Goal: Task Accomplishment & Management: Use online tool/utility

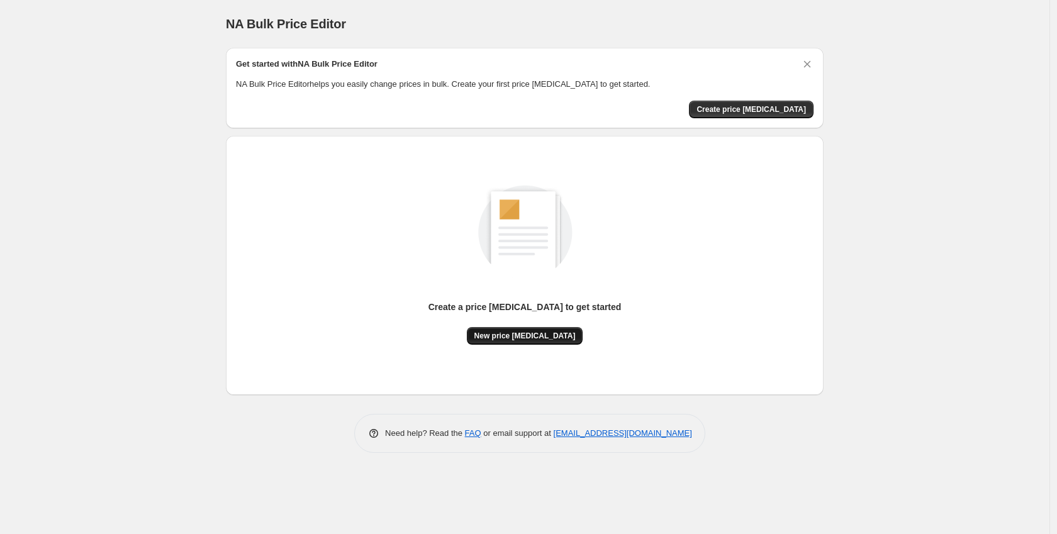
click at [534, 335] on span "New price [MEDICAL_DATA]" at bounding box center [524, 336] width 101 height 10
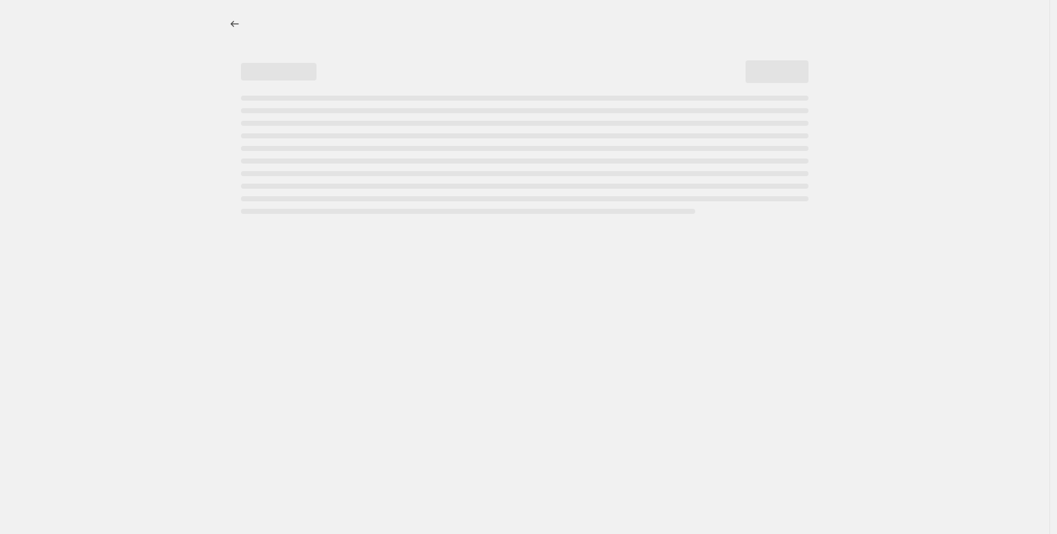
select select "percentage"
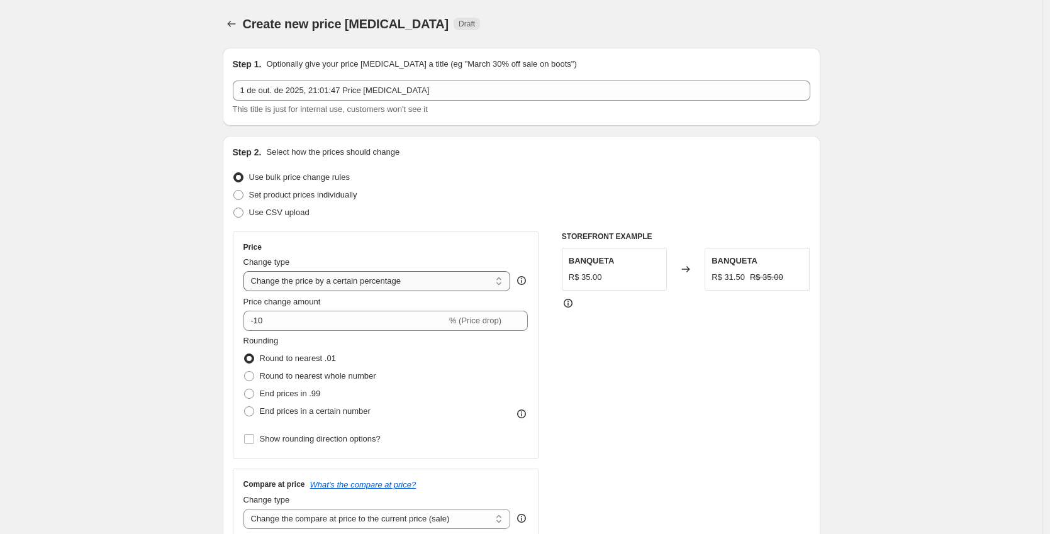
click at [353, 283] on select "Change the price to a certain amount Change the price by a certain amount Chang…" at bounding box center [376, 281] width 267 height 20
click at [374, 327] on input "-10" at bounding box center [344, 321] width 203 height 20
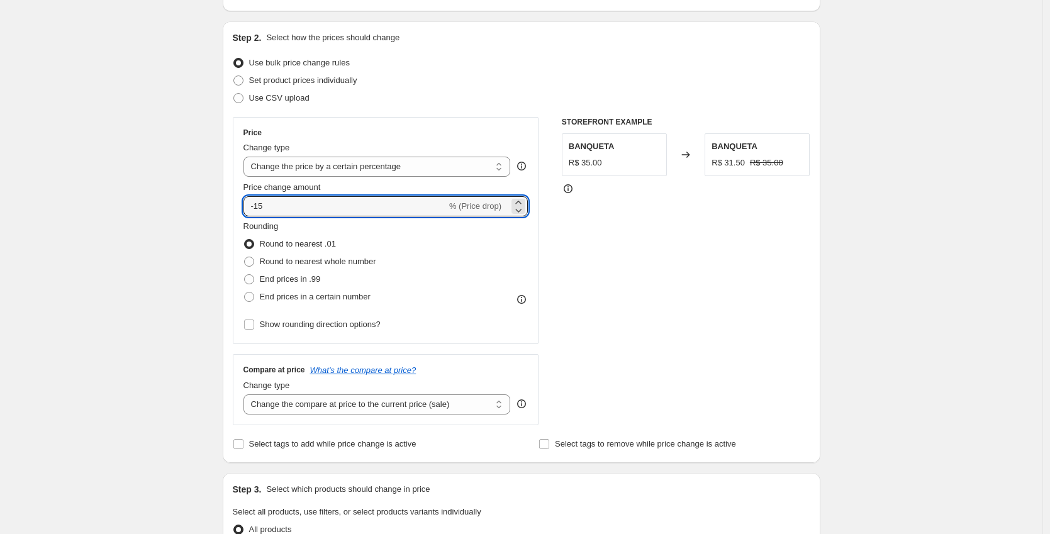
scroll to position [104, 0]
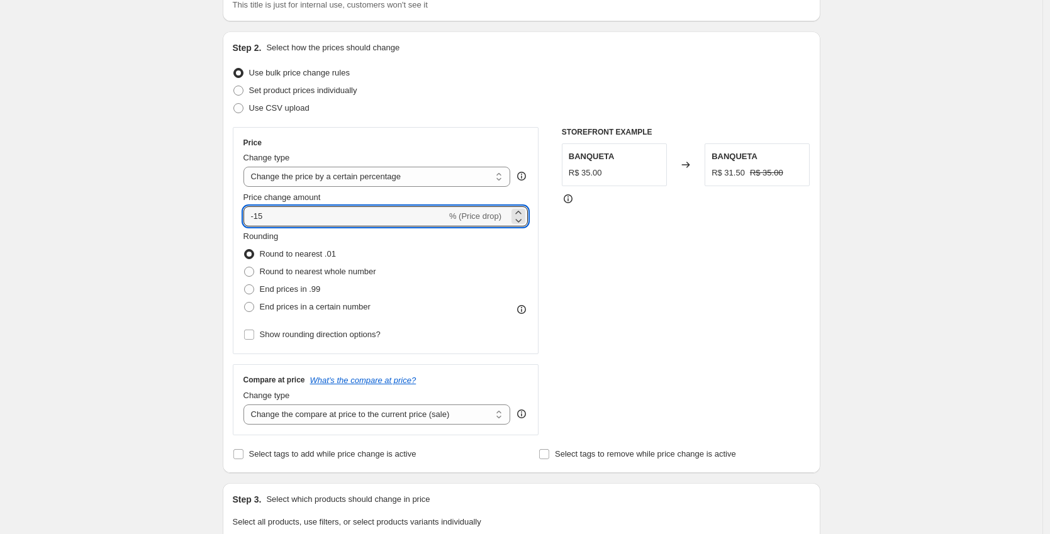
type input "-15"
click at [420, 425] on div "Compare at price What's the compare at price? Change type Change the compare at…" at bounding box center [386, 399] width 306 height 70
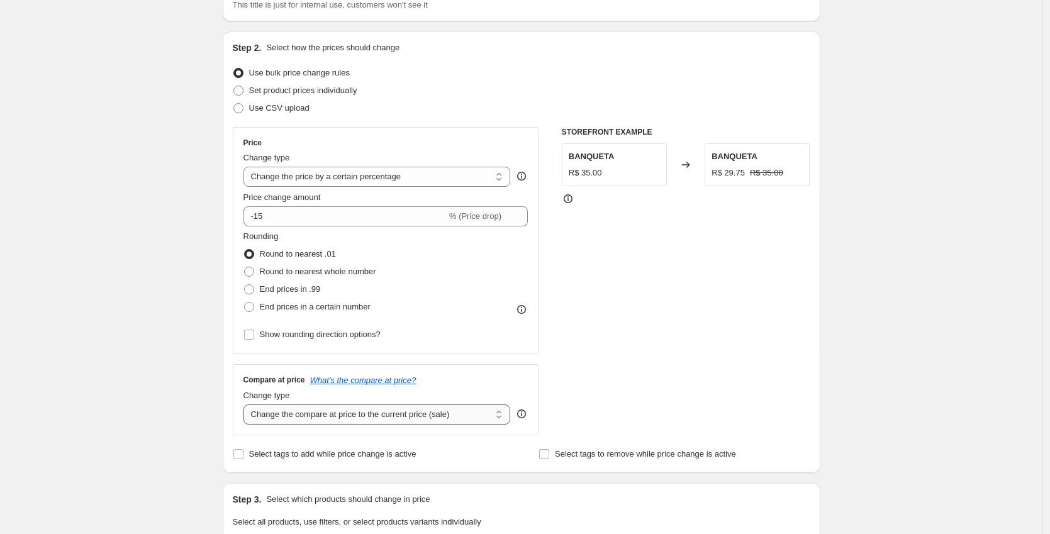
click at [431, 417] on select "Change the compare at price to the current price (sale) Change the compare at p…" at bounding box center [376, 415] width 267 height 20
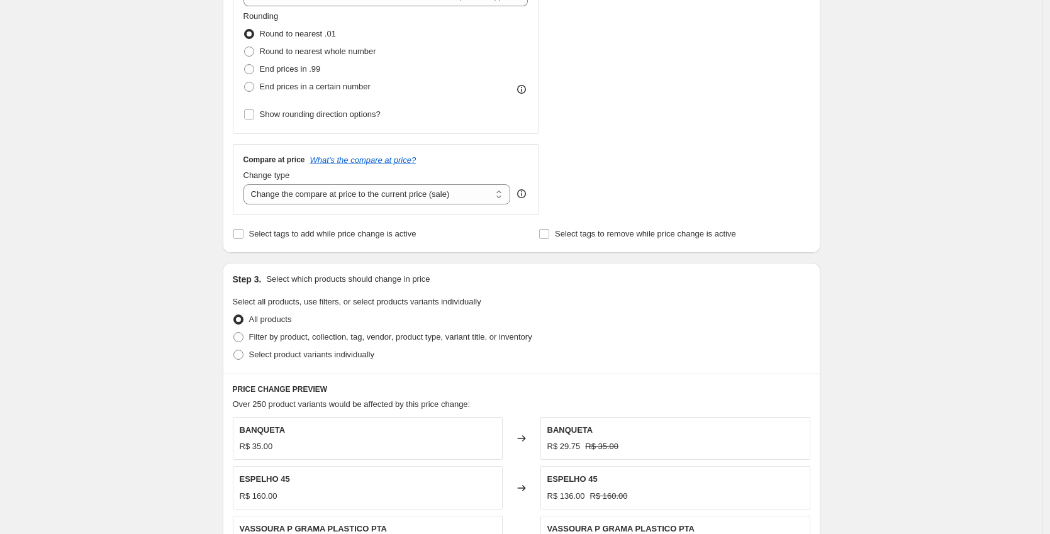
scroll to position [344, 0]
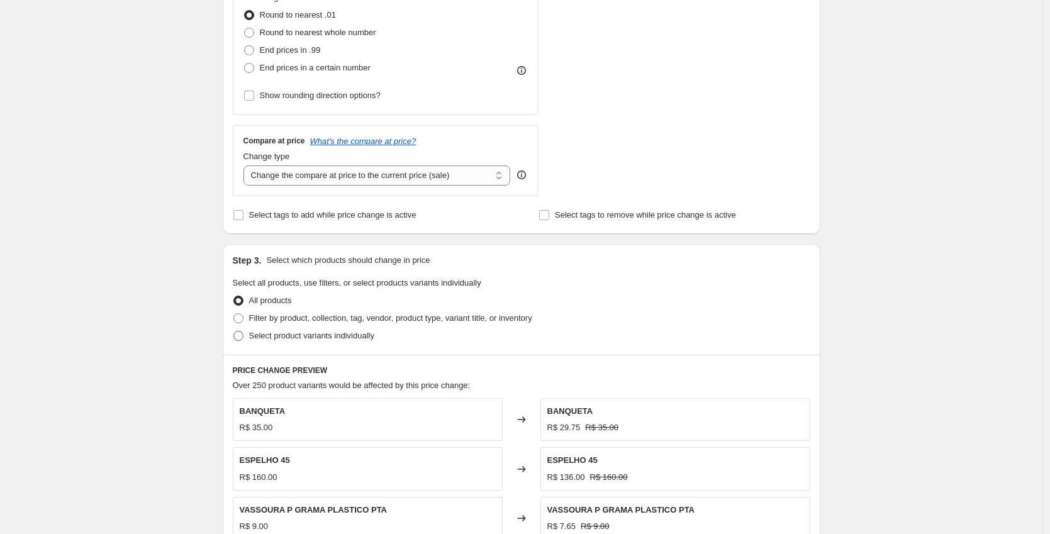
click at [243, 335] on span at bounding box center [238, 336] width 10 height 10
click at [234, 332] on input "Select product variants individually" at bounding box center [233, 331] width 1 height 1
radio input "true"
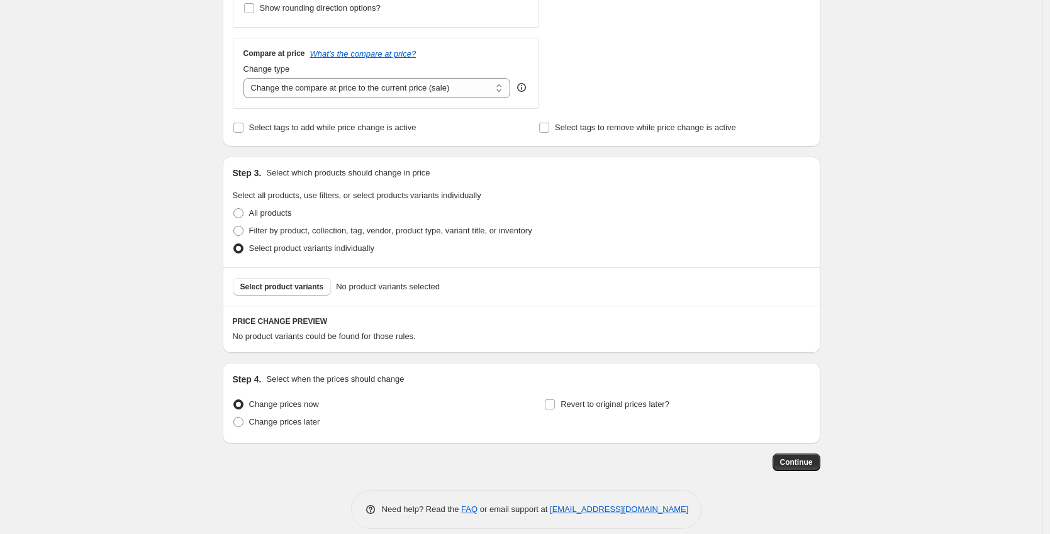
scroll to position [445, 0]
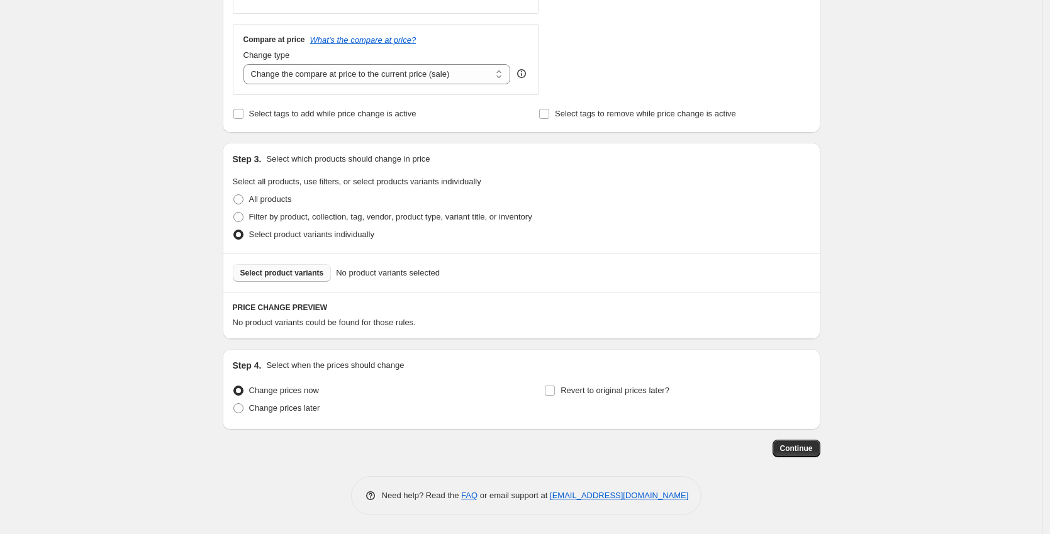
click at [323, 272] on span "Select product variants" at bounding box center [282, 273] width 84 height 10
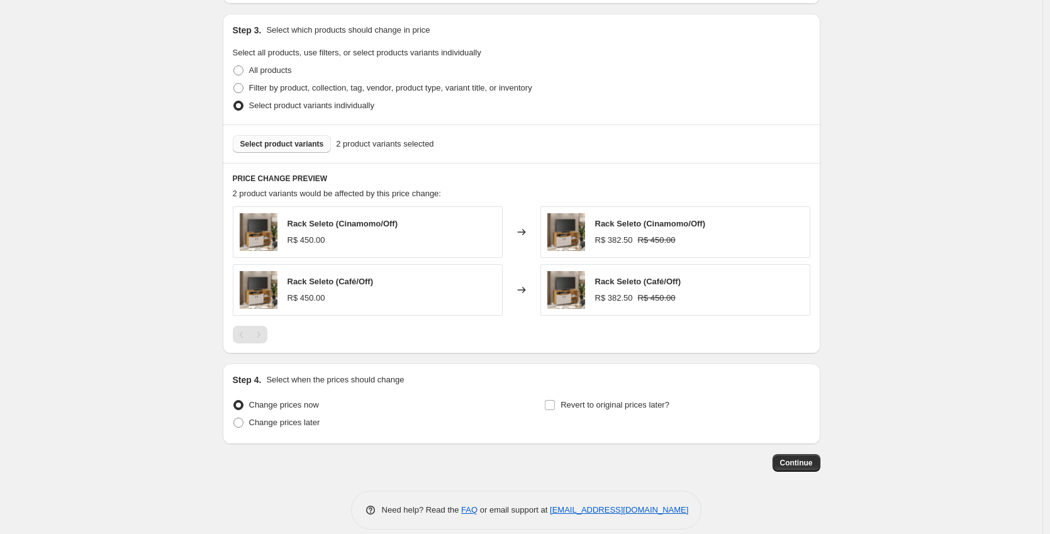
scroll to position [576, 0]
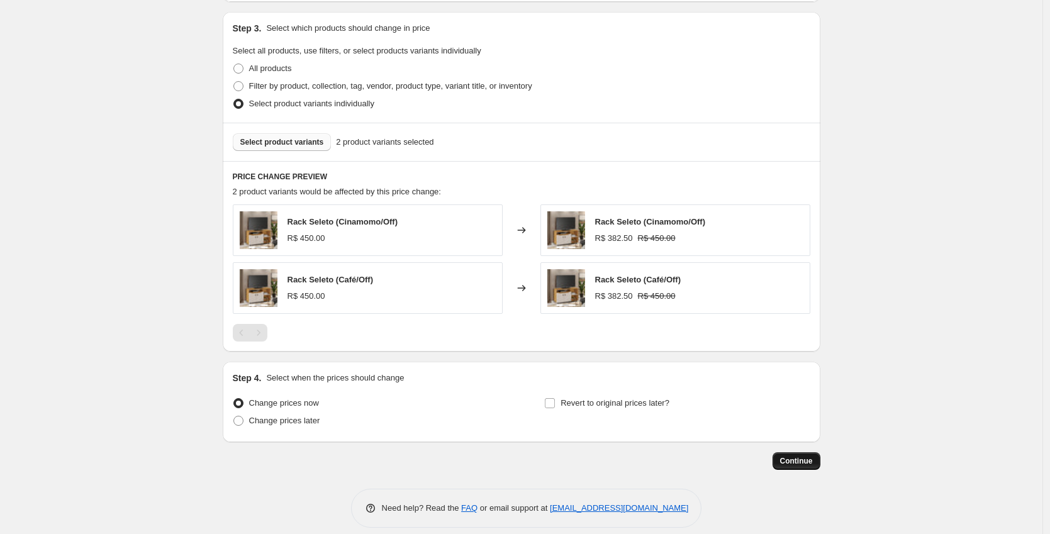
click at [813, 462] on span "Continue" at bounding box center [796, 461] width 33 height 10
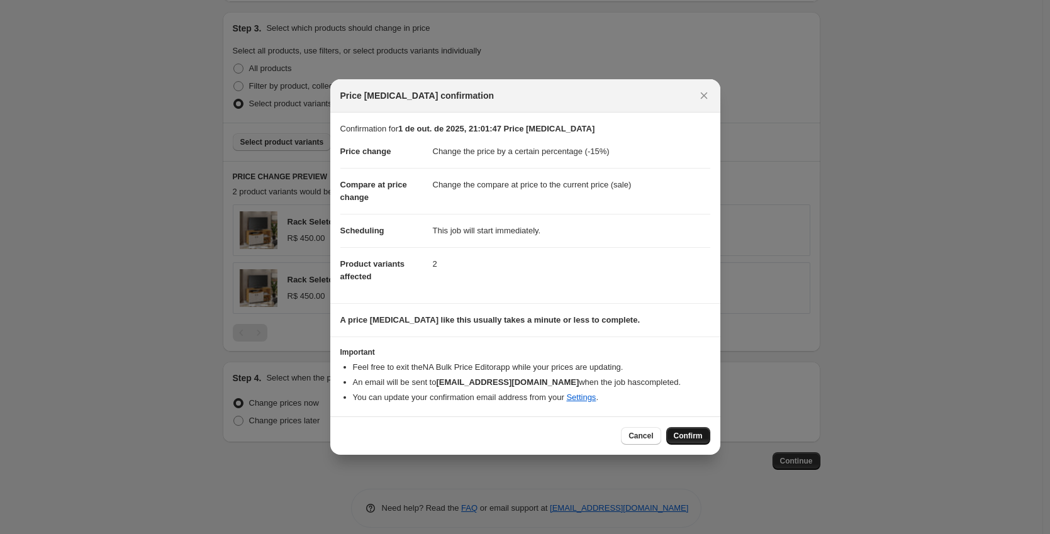
click at [675, 433] on span "Confirm" at bounding box center [688, 436] width 29 height 10
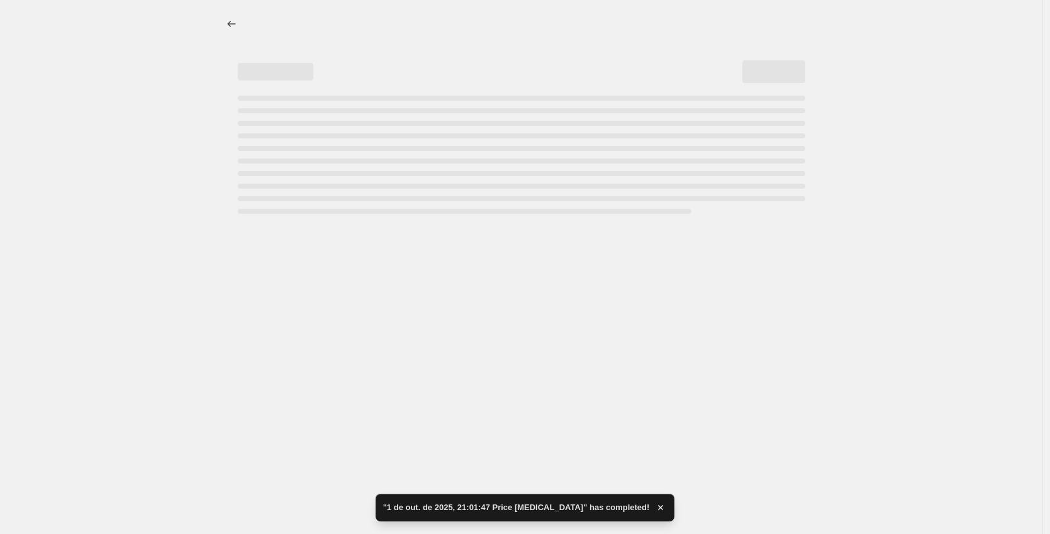
select select "percentage"
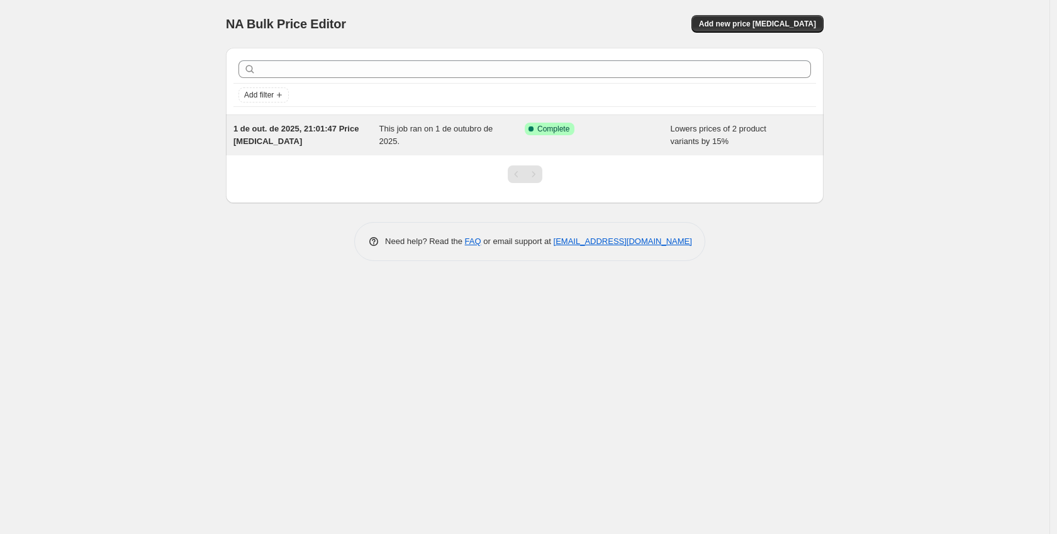
click at [426, 131] on span "This job ran on 1 de outubro de 2025." at bounding box center [436, 135] width 114 height 22
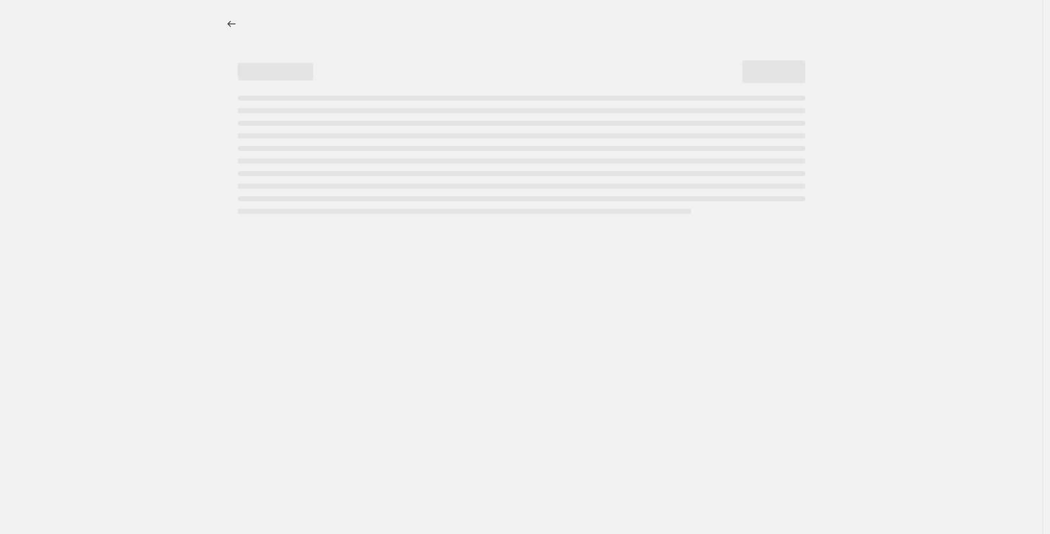
select select "percentage"
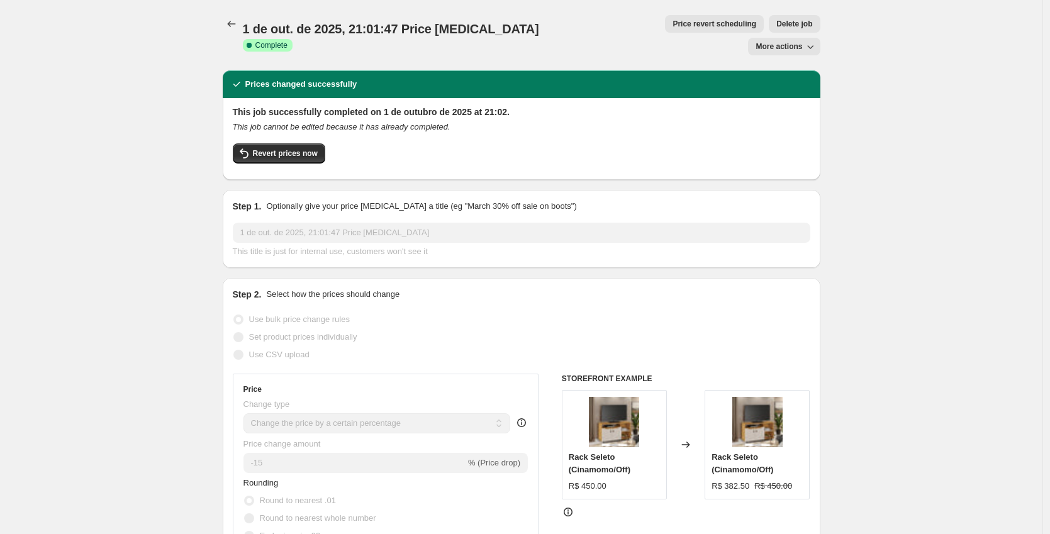
click at [783, 42] on span "More actions" at bounding box center [779, 47] width 47 height 10
click at [317, 148] on span "Revert prices now" at bounding box center [285, 153] width 65 height 10
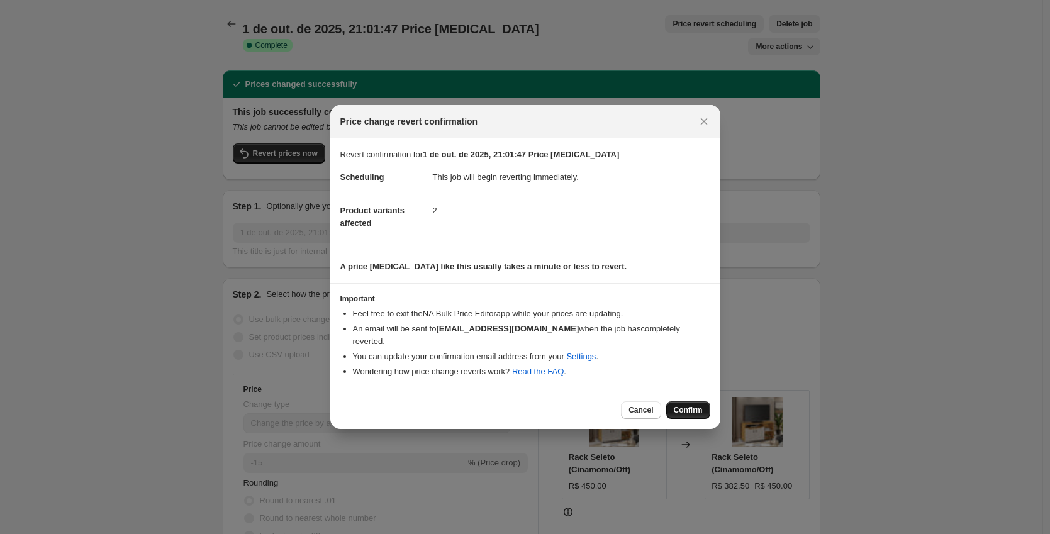
click at [686, 408] on span "Confirm" at bounding box center [688, 410] width 29 height 10
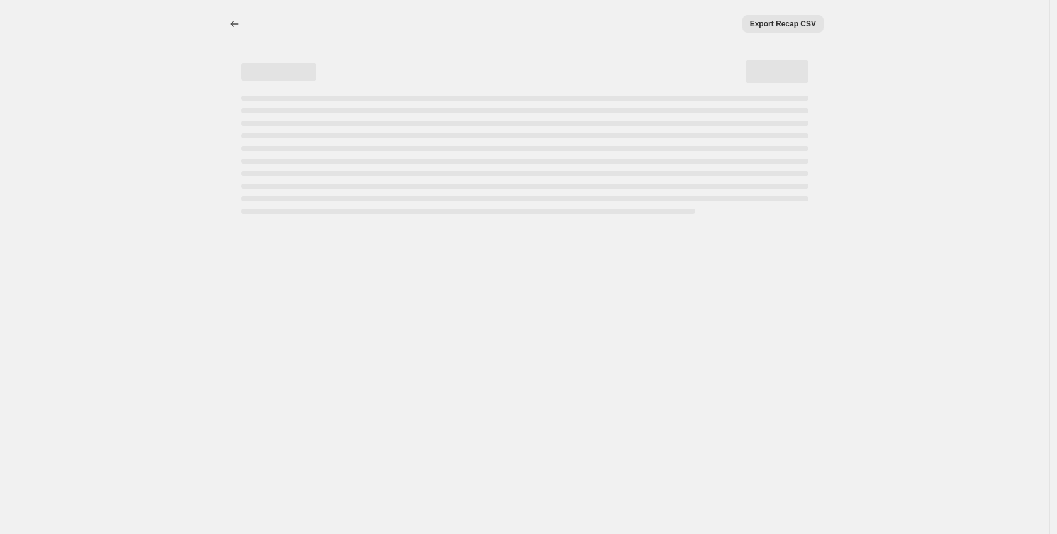
select select "percentage"
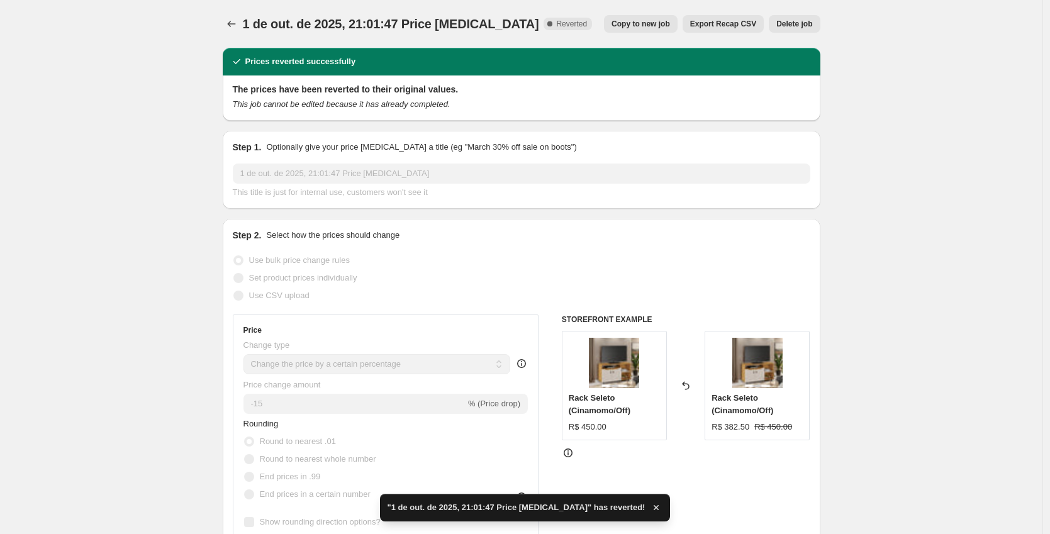
click at [651, 25] on span "Copy to new job" at bounding box center [641, 24] width 59 height 10
select select "percentage"
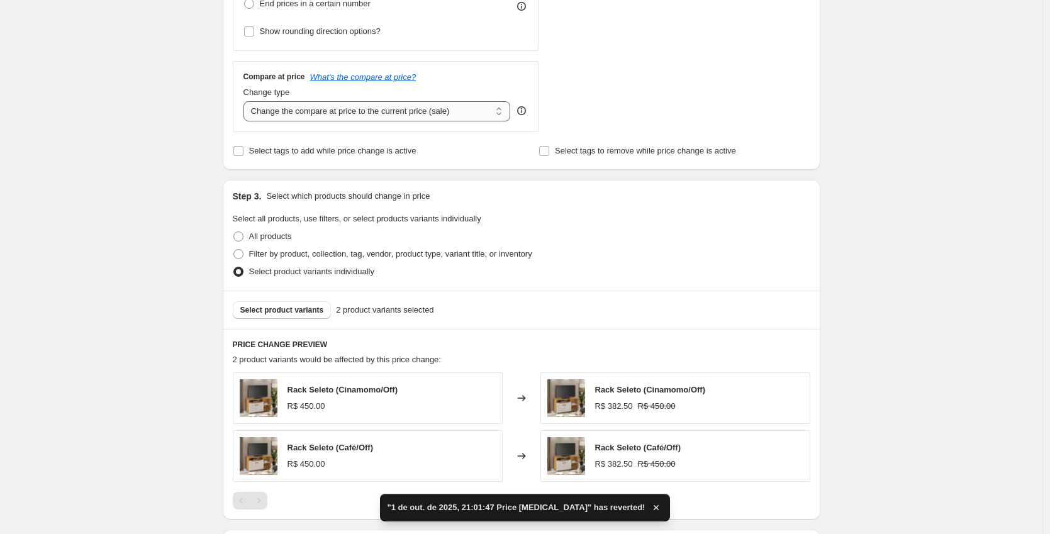
scroll to position [407, 0]
click at [276, 255] on span "Filter by product, collection, tag, vendor, product type, variant title, or inv…" at bounding box center [390, 254] width 283 height 9
click at [234, 250] on input "Filter by product, collection, tag, vendor, product type, variant title, or inv…" at bounding box center [233, 250] width 1 height 1
radio input "true"
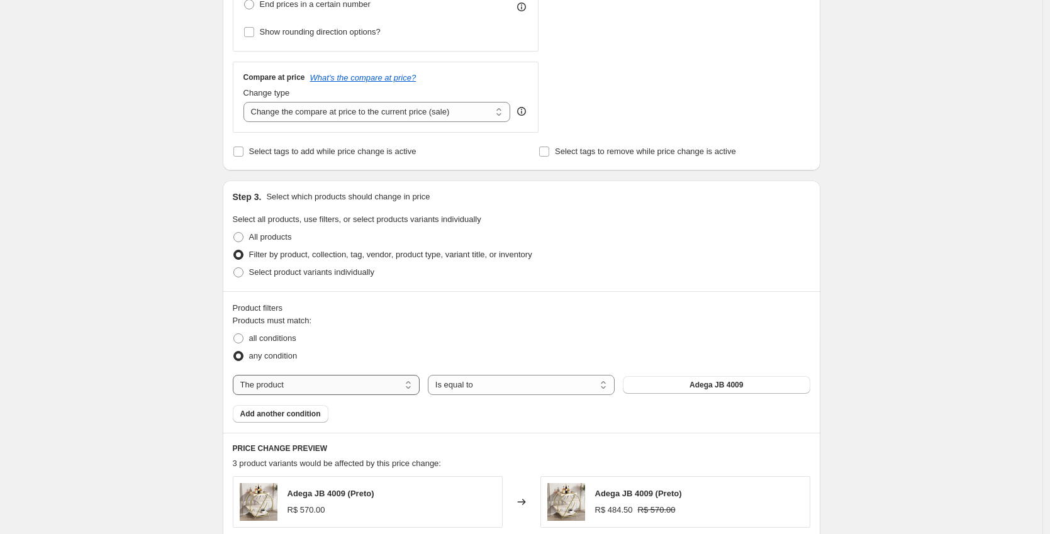
click at [294, 389] on select "The product The product's collection The product's vendor The product's type Th…" at bounding box center [326, 385] width 187 height 20
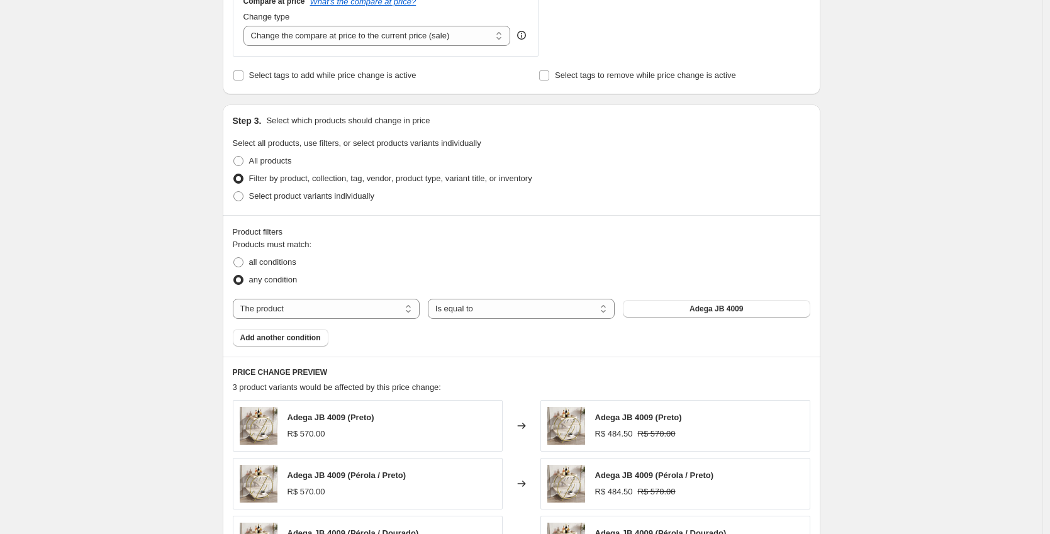
scroll to position [484, 0]
click at [241, 263] on span at bounding box center [238, 261] width 10 height 10
click at [234, 257] on input "all conditions" at bounding box center [233, 256] width 1 height 1
radio input "true"
click at [243, 281] on span at bounding box center [238, 279] width 10 height 10
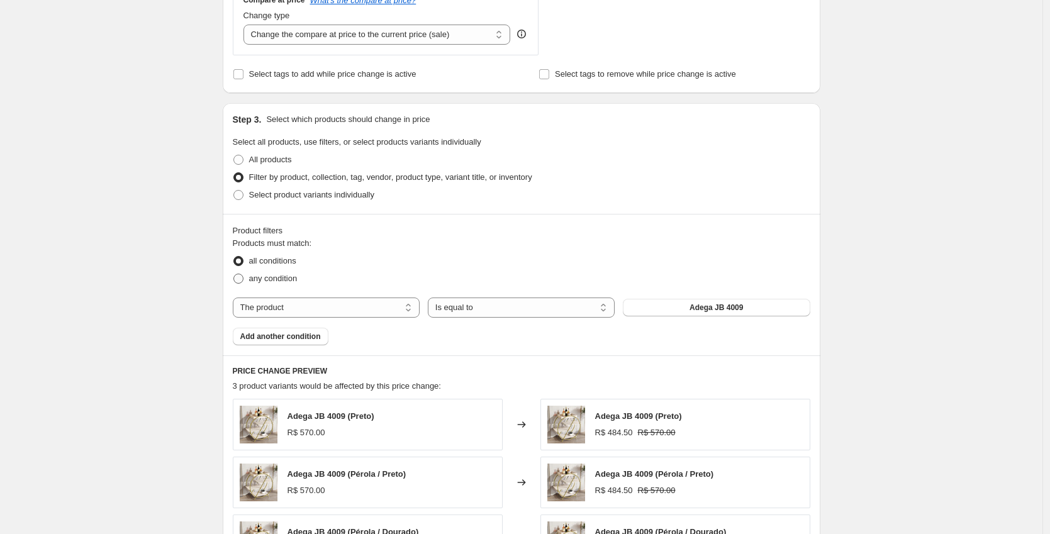
click at [234, 274] on input "any condition" at bounding box center [233, 274] width 1 height 1
radio input "true"
click at [303, 340] on span "Add another condition" at bounding box center [280, 337] width 81 height 10
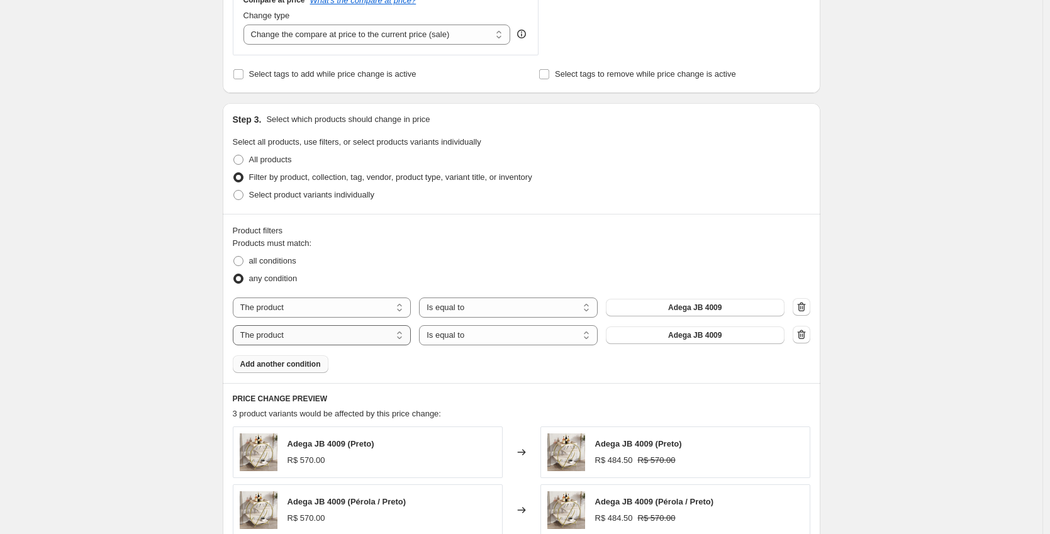
click at [388, 335] on select "The product The product's collection The product's vendor The product's type Th…" at bounding box center [322, 335] width 179 height 20
click at [802, 337] on icon "button" at bounding box center [801, 334] width 8 height 9
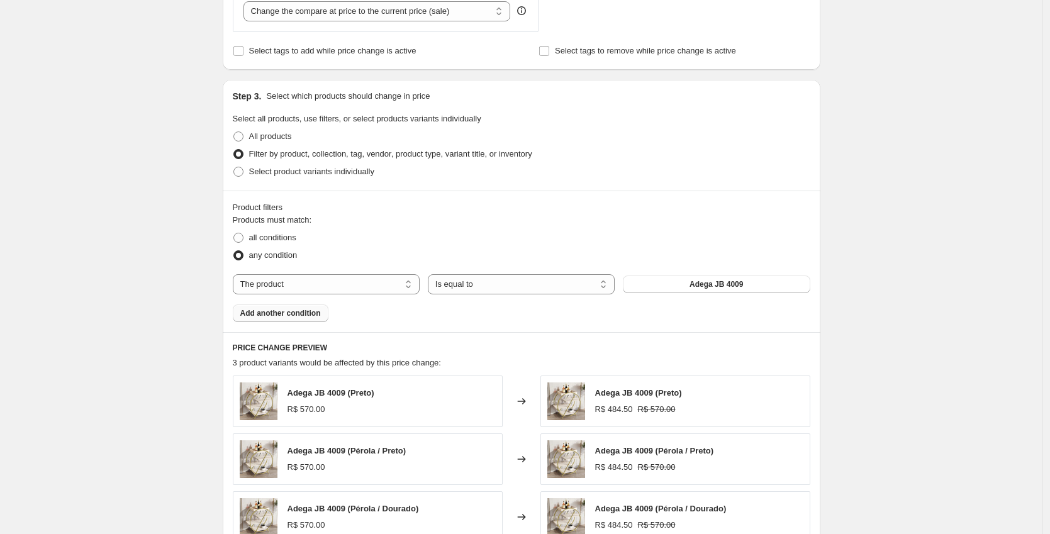
scroll to position [484, 0]
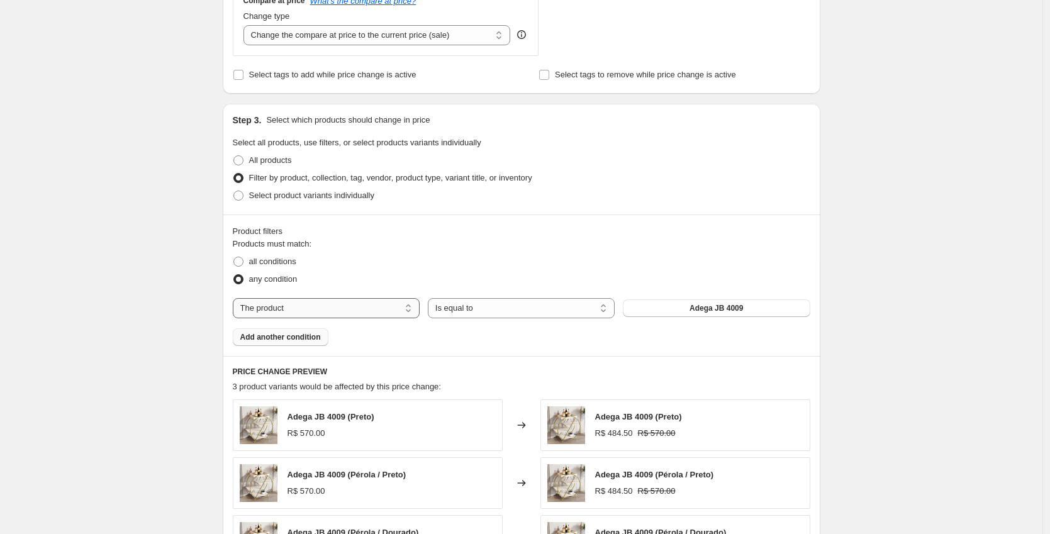
click at [321, 302] on select "The product The product's collection The product's vendor The product's type Th…" at bounding box center [326, 308] width 187 height 20
select select "collection"
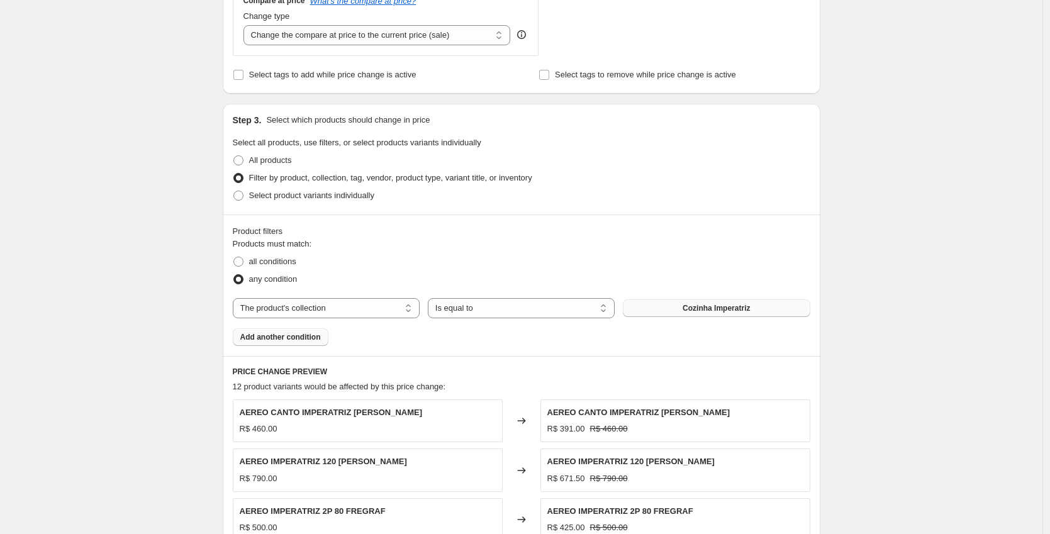
click at [694, 312] on span "Cozinha Imperatriz" at bounding box center [716, 308] width 67 height 10
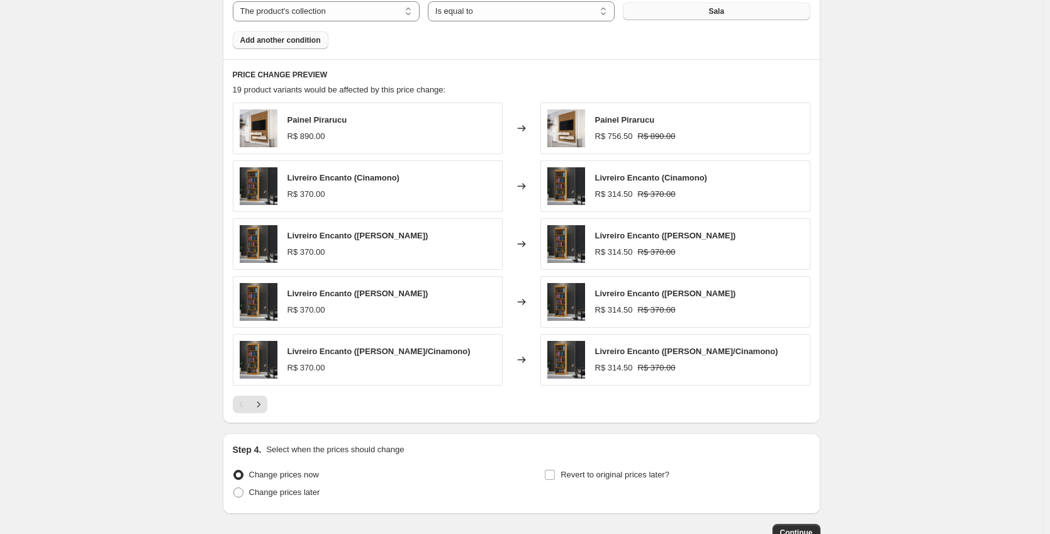
scroll to position [865, 0]
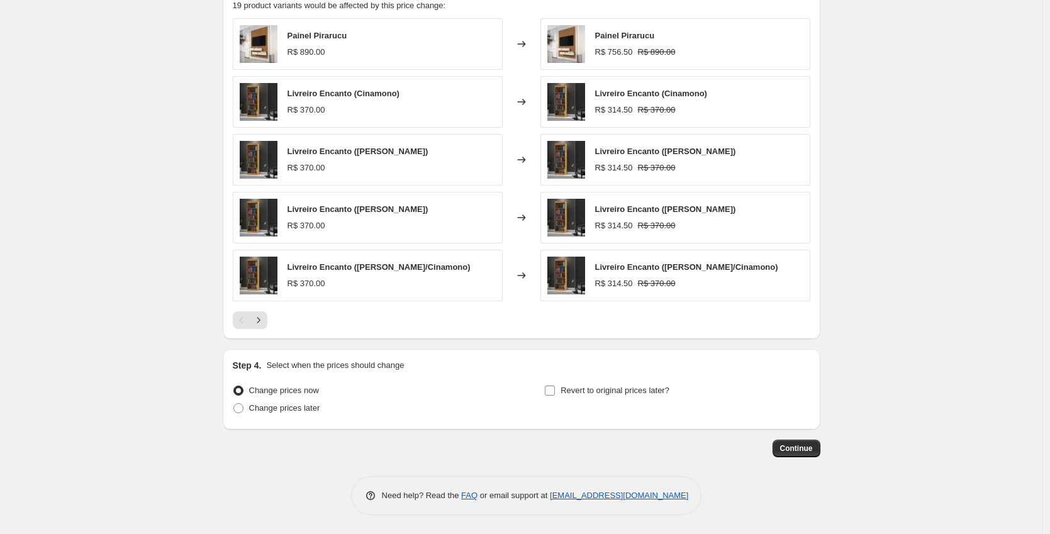
click at [555, 393] on input "Revert to original prices later?" at bounding box center [550, 391] width 10 height 10
checkbox input "true"
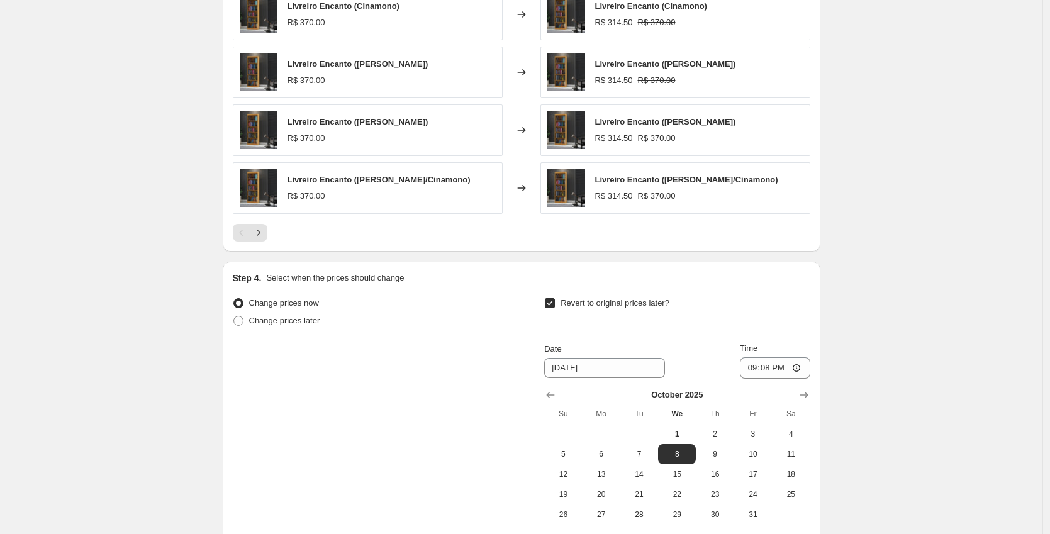
scroll to position [976, 0]
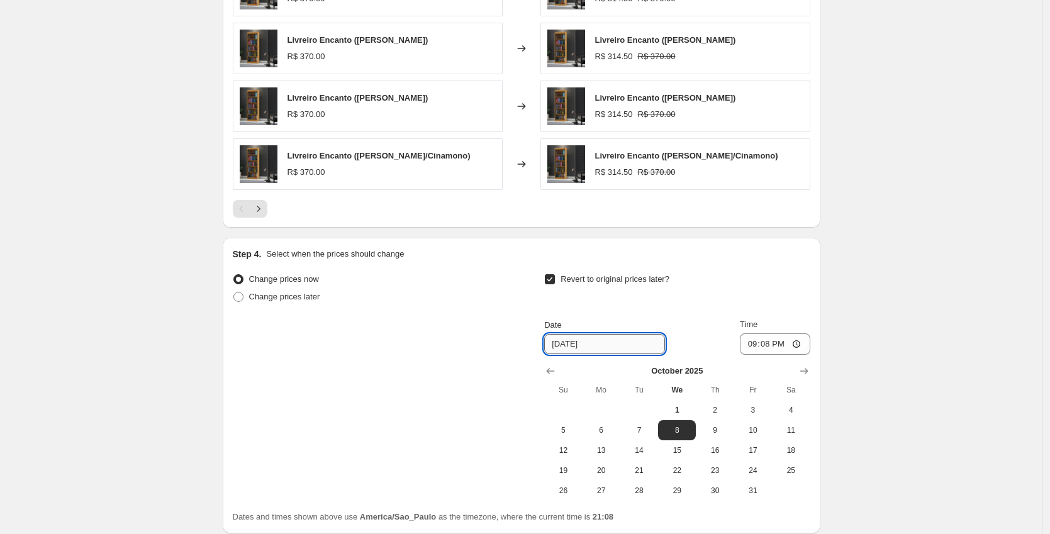
click at [557, 342] on input "[DATE]" at bounding box center [604, 344] width 121 height 20
click at [768, 344] on input "21:08" at bounding box center [775, 343] width 70 height 21
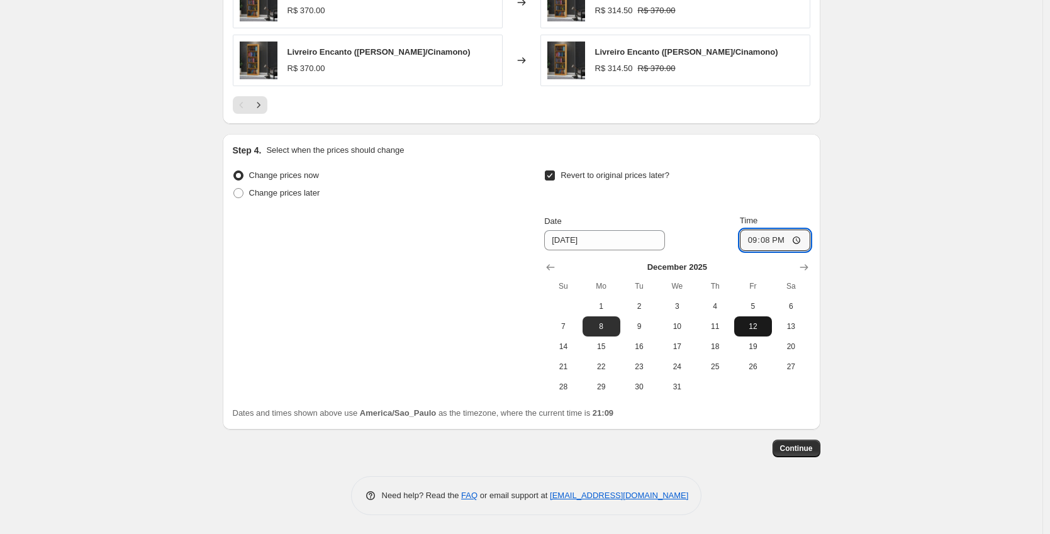
scroll to position [1073, 0]
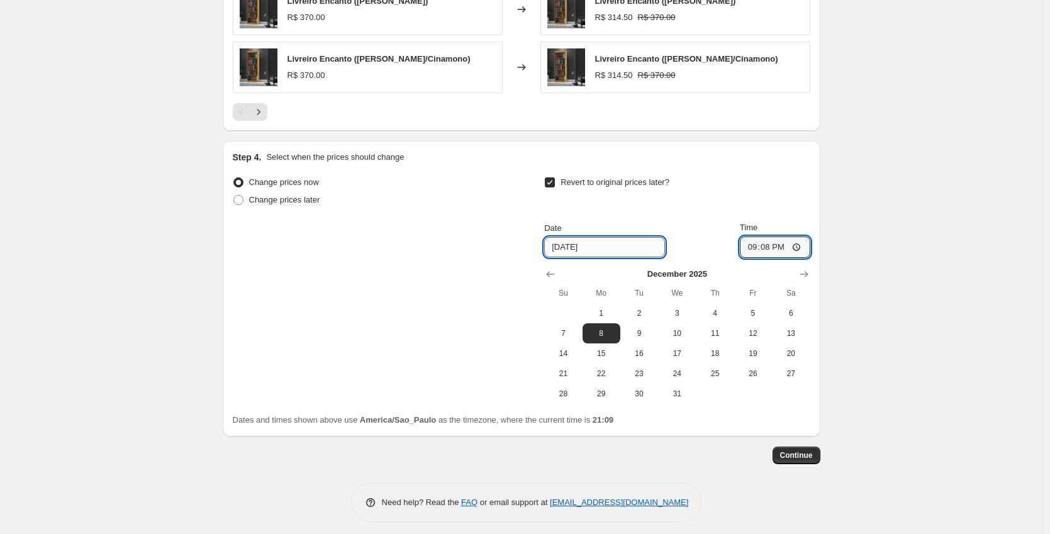
click at [562, 247] on input "[DATE]" at bounding box center [604, 247] width 121 height 20
click at [667, 216] on div "Revert to original prices later? Date [DATE] Time 21:[DATE] Mo Tu We Th Fr Sa 1…" at bounding box center [676, 289] width 265 height 230
click at [578, 247] on input "[DATE]" at bounding box center [604, 247] width 121 height 20
click at [571, 244] on input "[DATE]" at bounding box center [604, 247] width 121 height 20
type input "[DATE]"
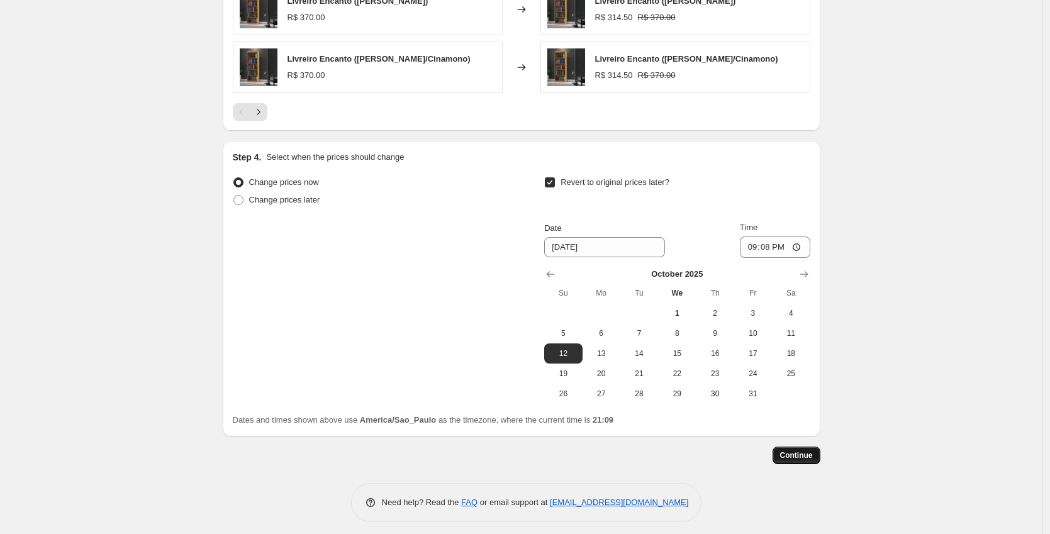
click at [799, 452] on span "Continue" at bounding box center [796, 455] width 33 height 10
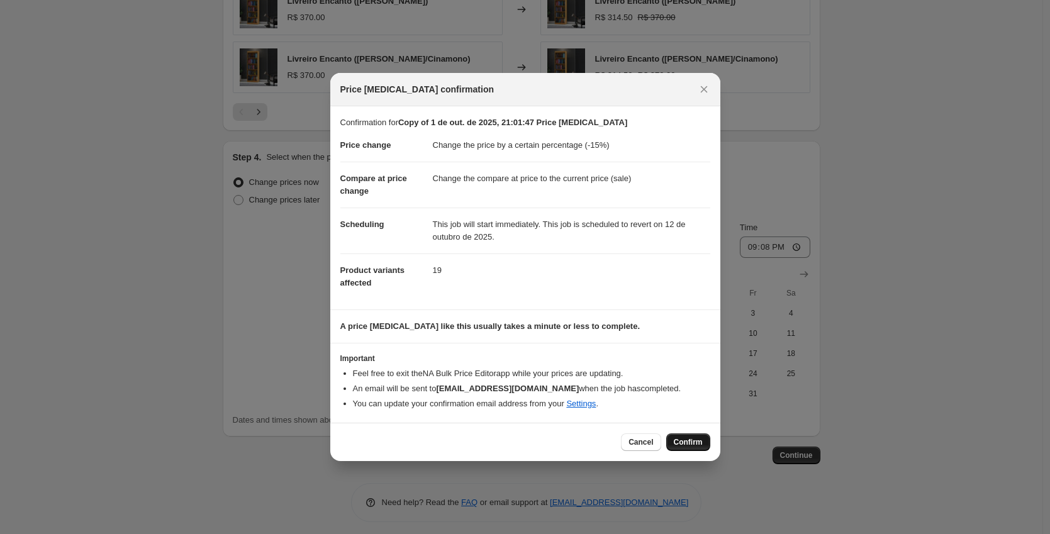
click at [683, 446] on span "Confirm" at bounding box center [688, 442] width 29 height 10
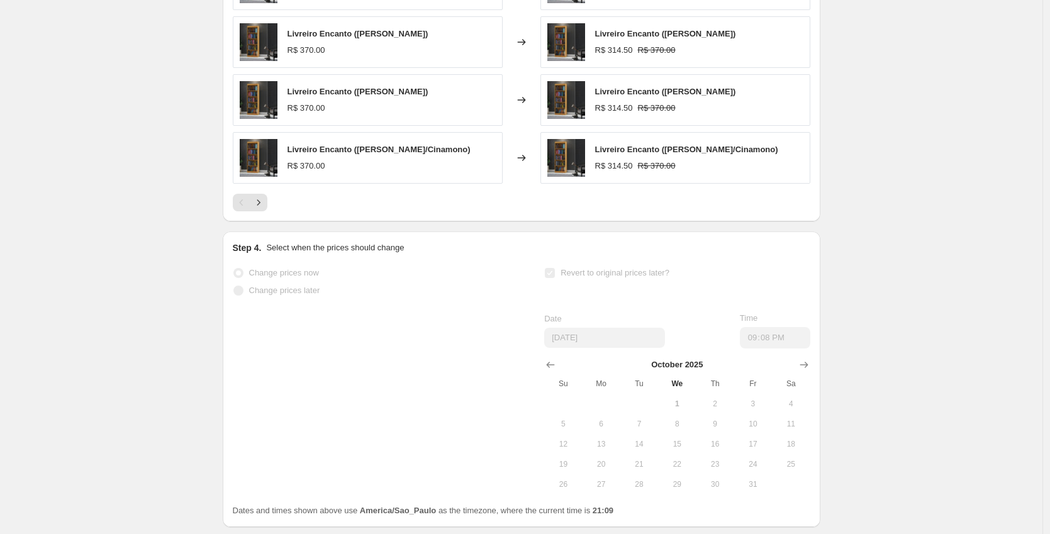
scroll to position [1106, 0]
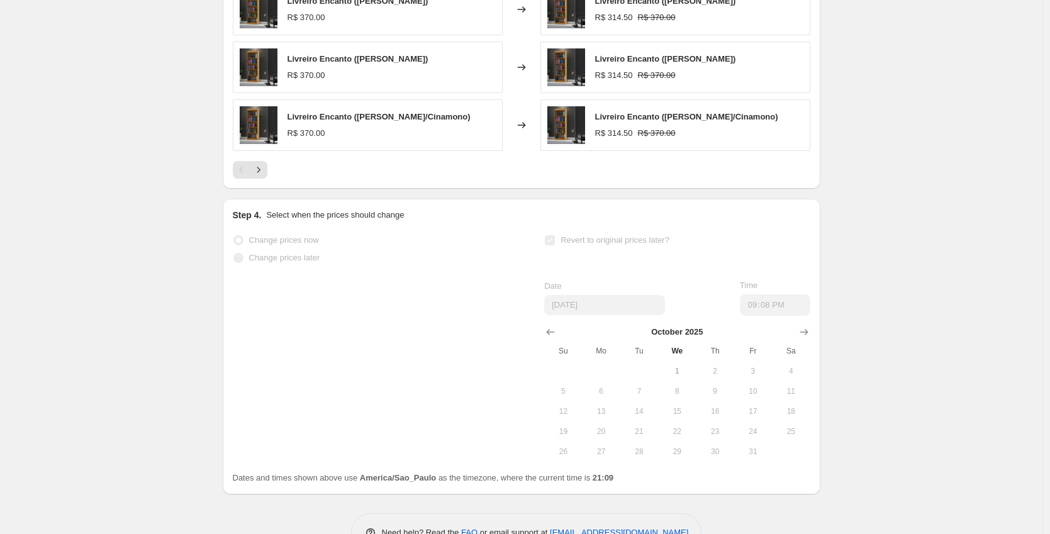
select select "percentage"
select select "collection"
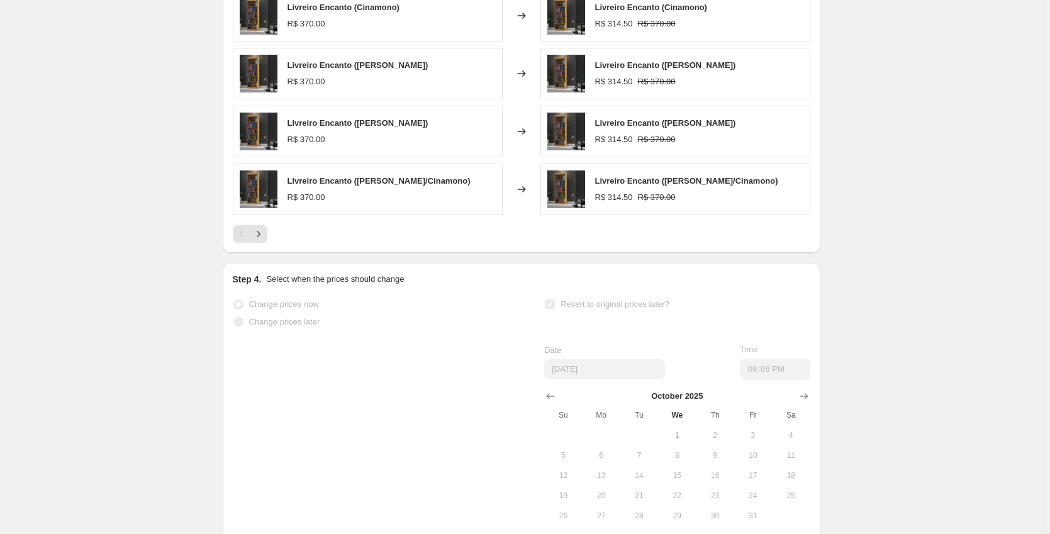
scroll to position [0, 0]
